Goal: Find specific page/section: Find specific page/section

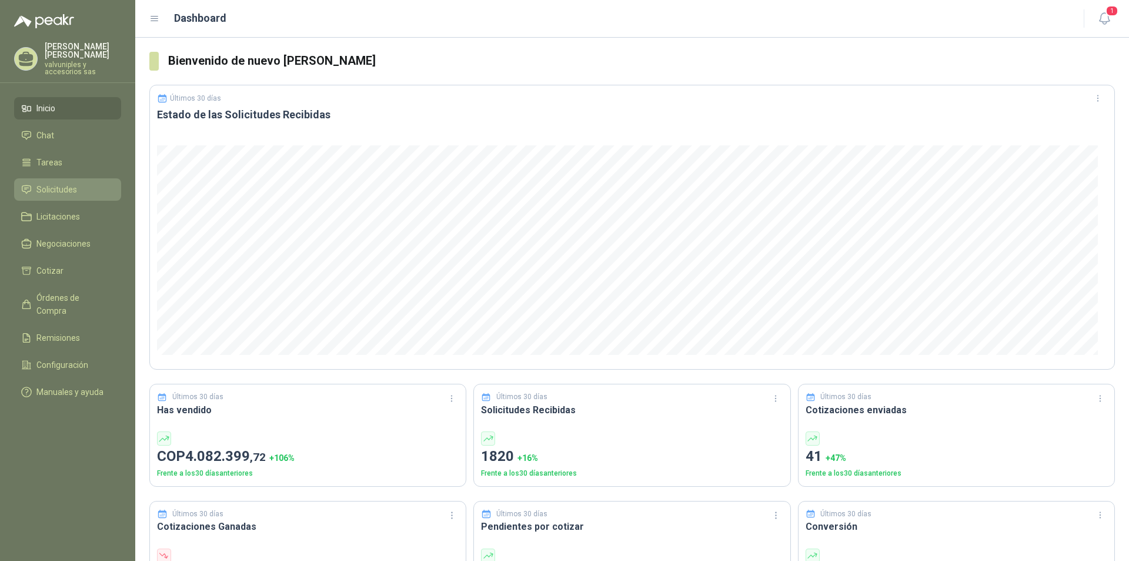
click at [51, 183] on span "Solicitudes" at bounding box center [56, 189] width 41 height 13
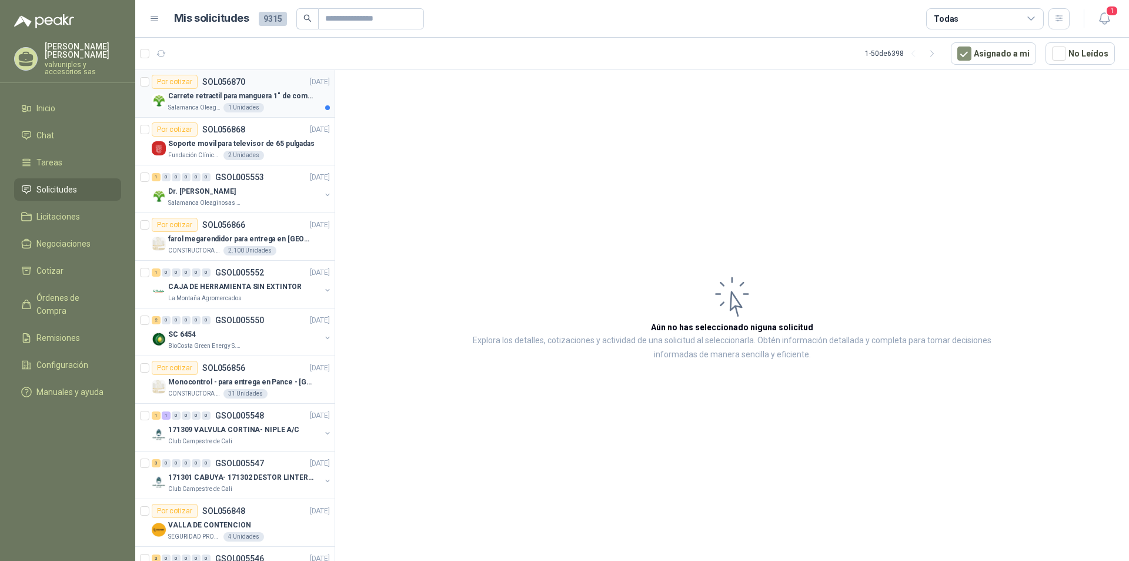
click at [219, 97] on p "Carrete retractil para manguera 1" de combustible" at bounding box center [241, 96] width 146 height 11
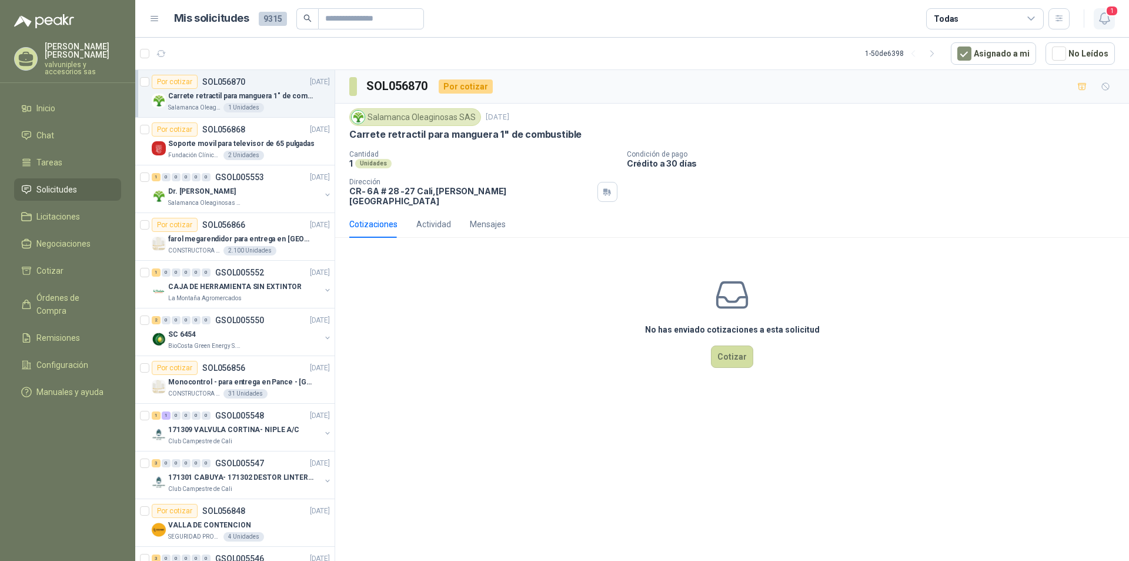
click at [1105, 21] on icon "button" at bounding box center [1104, 18] width 15 height 15
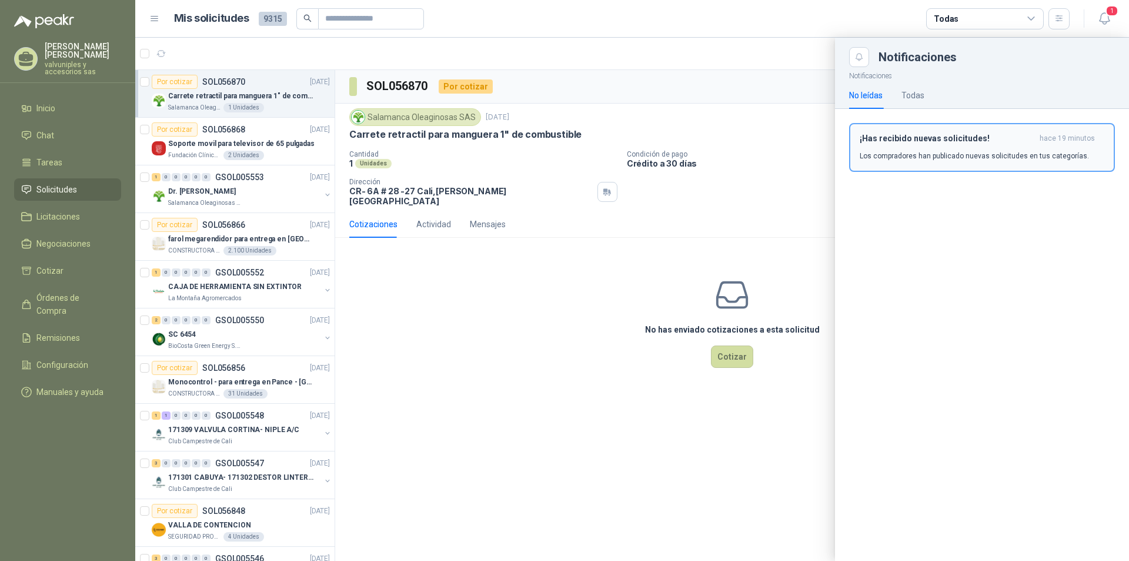
click at [904, 139] on h3 "¡Has recibido nuevas solicitudes!" at bounding box center [947, 139] width 175 height 10
